Goal: Navigation & Orientation: Find specific page/section

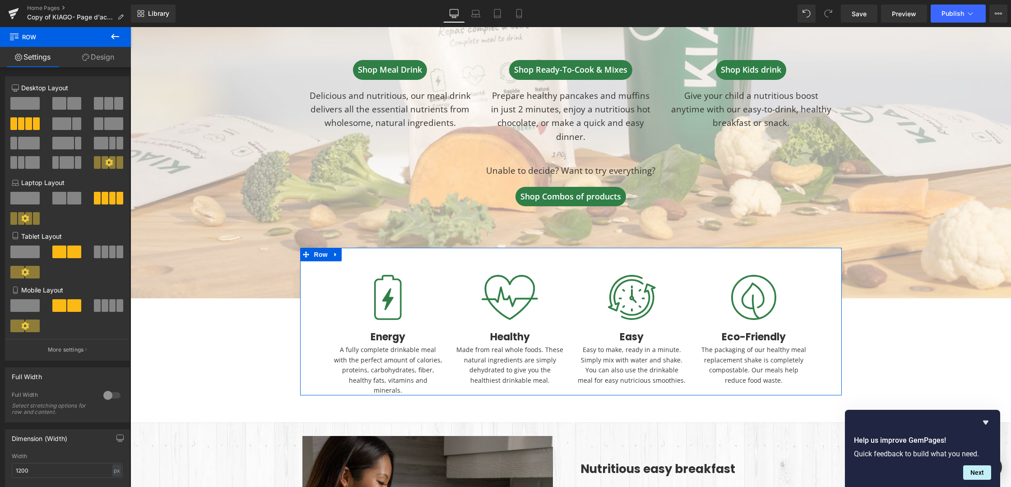
scroll to position [2228, 880]
click at [117, 35] on icon at bounding box center [115, 36] width 11 height 11
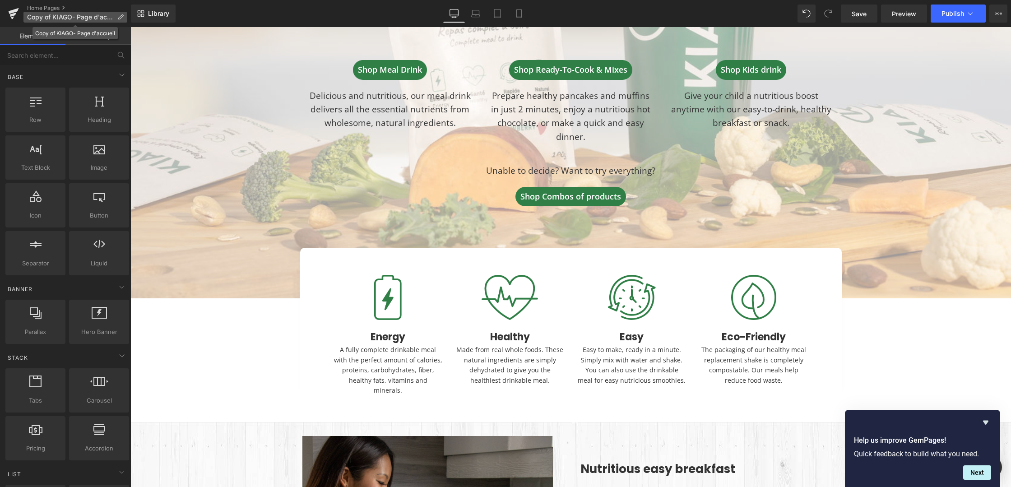
click at [75, 16] on span "Copy of KIAGO- Page d'accueil" at bounding box center [70, 17] width 87 height 7
click at [45, 5] on link "Home Pages" at bounding box center [79, 8] width 104 height 7
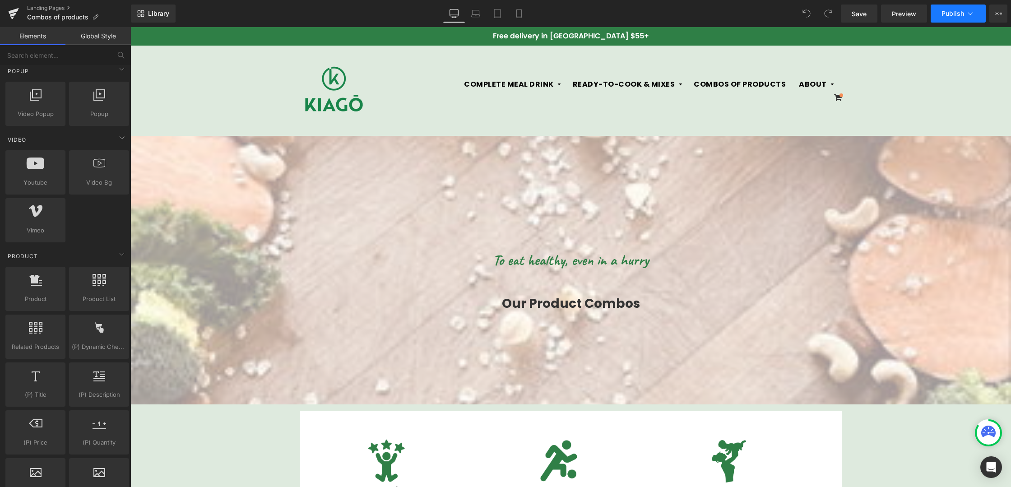
click at [972, 11] on icon at bounding box center [970, 13] width 9 height 9
click at [43, 7] on link "Landing Pages" at bounding box center [79, 8] width 104 height 7
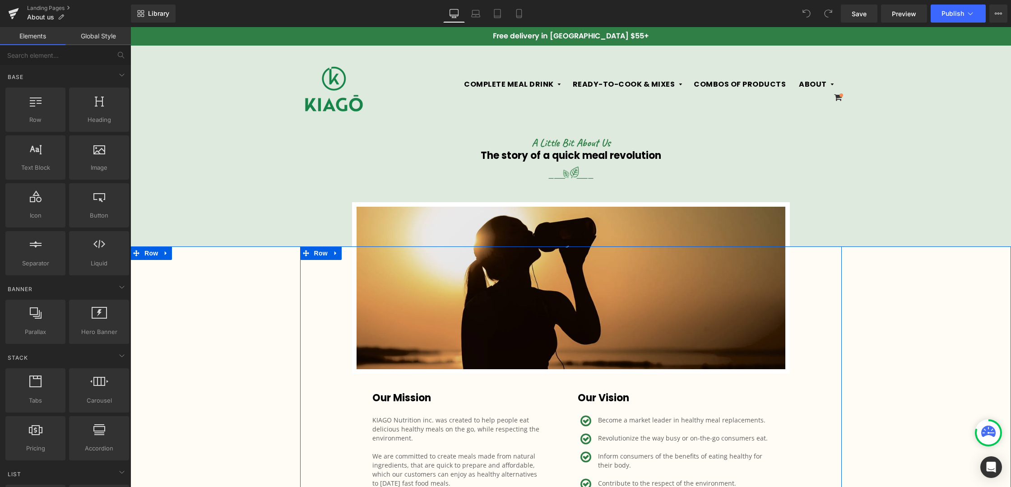
click at [324, 369] on div "Image Our Mission Heading KIAGO Nutrition inc. was created to help people eat d…" at bounding box center [570, 380] width 541 height 268
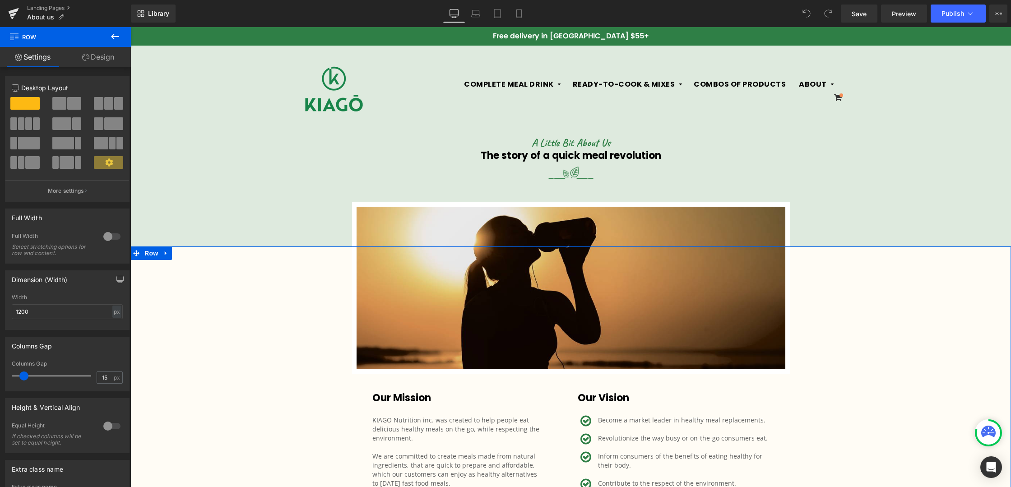
click at [241, 286] on div "Image Our Mission Heading KIAGO Nutrition inc. was created to help people eat d…" at bounding box center [570, 380] width 880 height 268
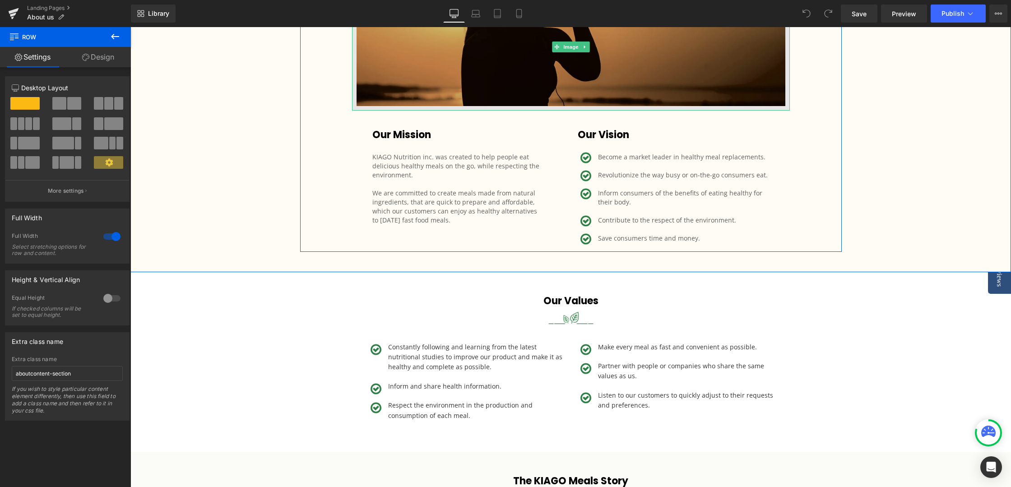
scroll to position [305, 0]
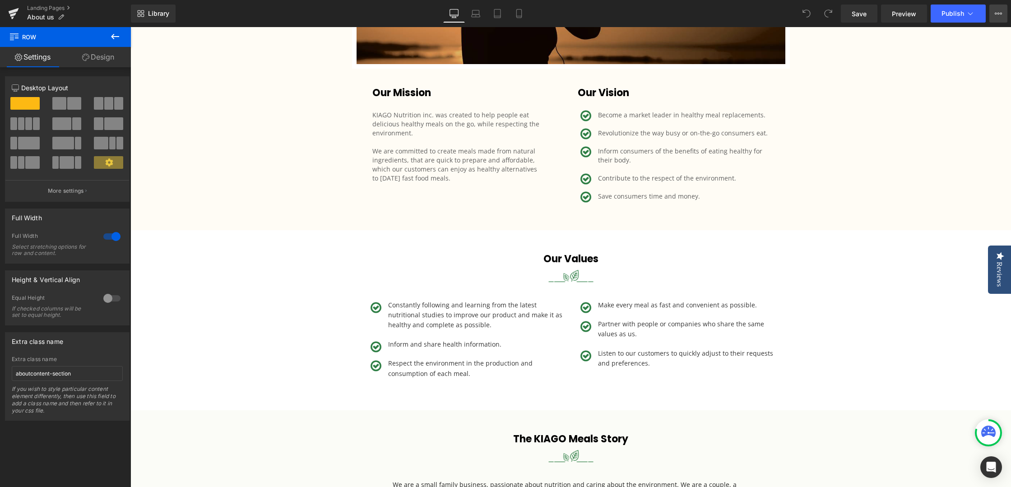
click at [1002, 17] on button "View Live Page View with current Template Save Template to Library Schedule Pub…" at bounding box center [998, 14] width 18 height 18
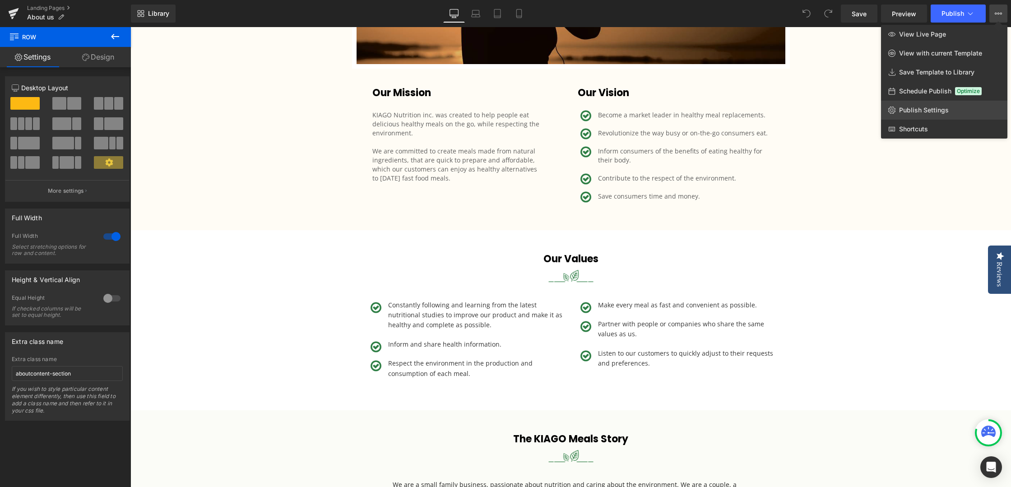
click at [917, 106] on span "Publish Settings" at bounding box center [924, 110] width 50 height 8
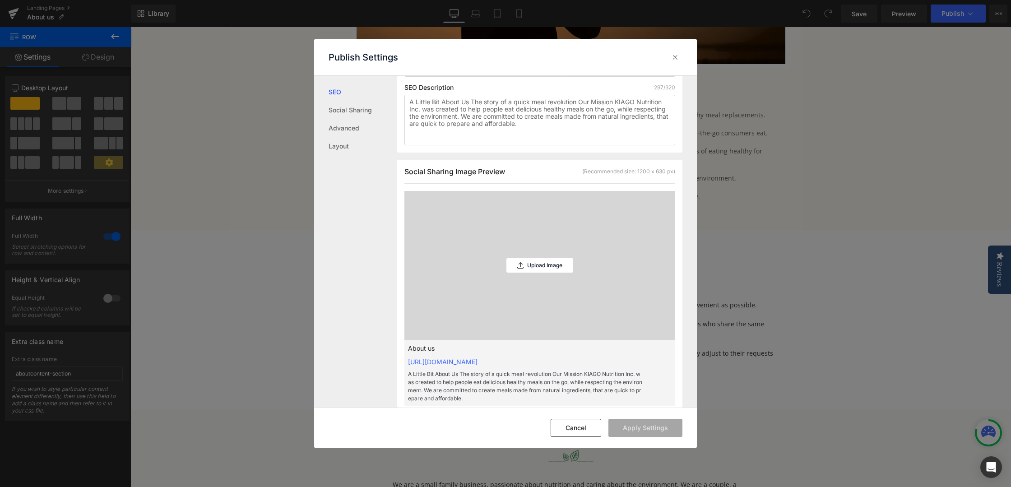
scroll to position [196, 0]
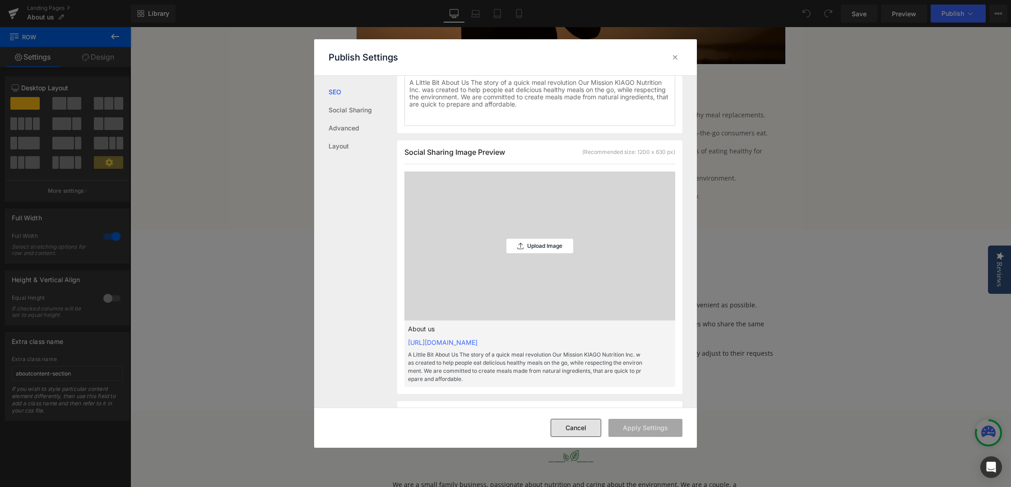
click at [571, 434] on button "Cancel" at bounding box center [575, 428] width 51 height 18
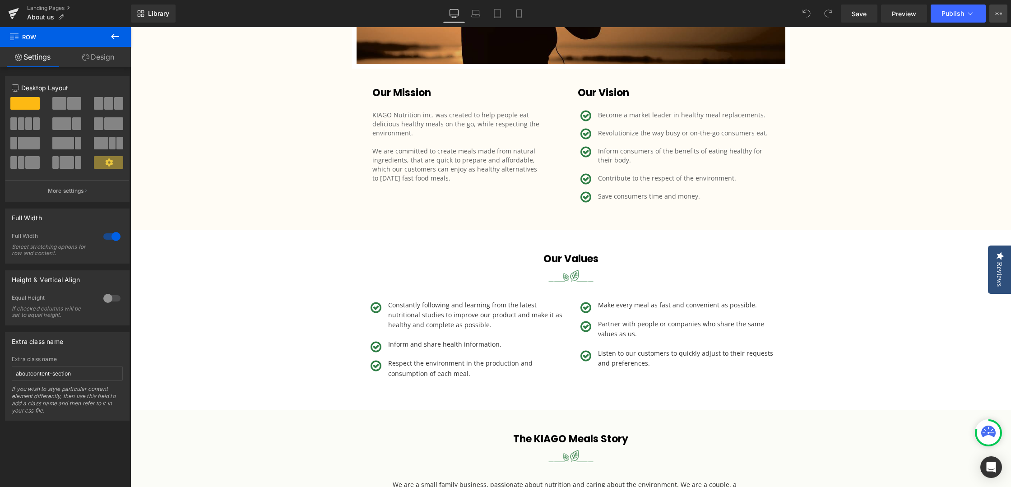
click at [1000, 22] on button "View Live Page View with current Template Save Template to Library Schedule Pub…" at bounding box center [998, 14] width 18 height 18
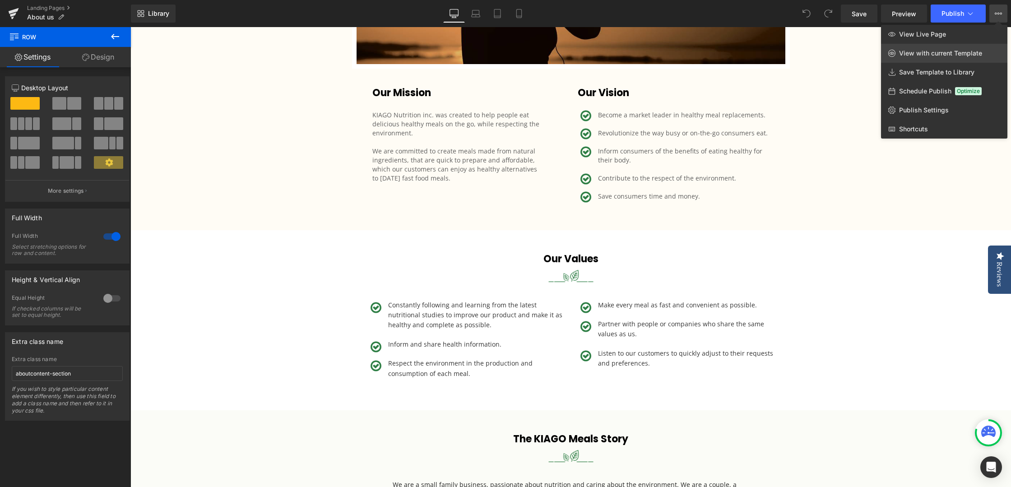
click at [928, 50] on span "View with current Template" at bounding box center [940, 53] width 83 height 8
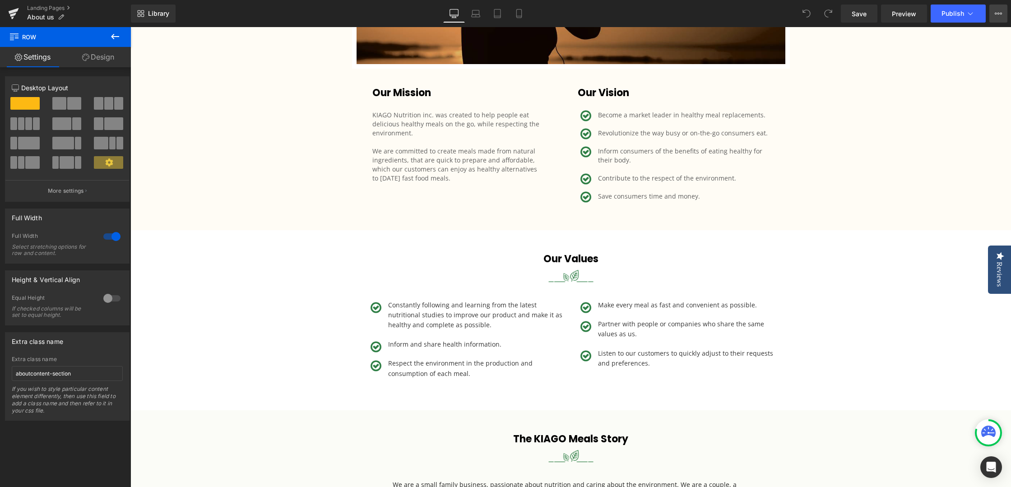
click at [994, 20] on button "View Live Page View with current Template Save Template to Library Schedule Pub…" at bounding box center [998, 14] width 18 height 18
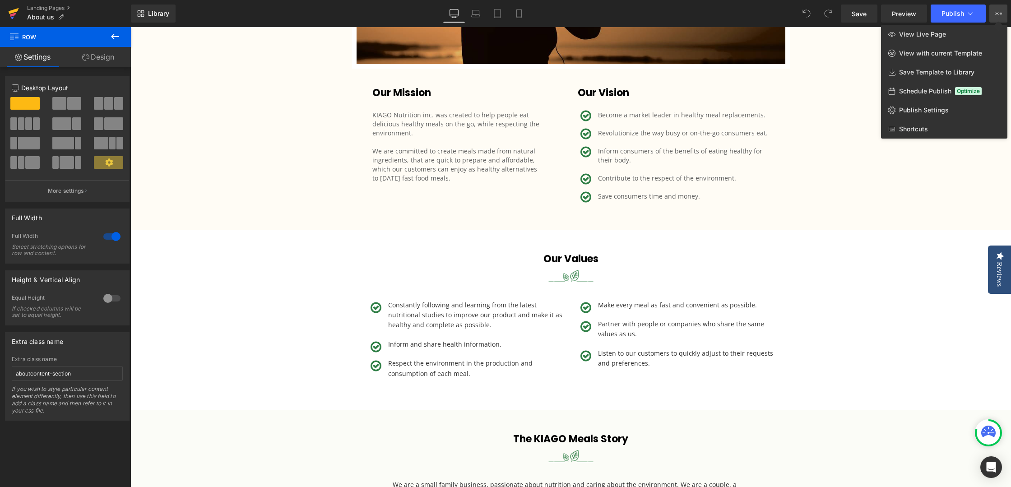
click at [14, 10] on icon at bounding box center [14, 11] width 10 height 6
